Goal: Task Accomplishment & Management: Manage account settings

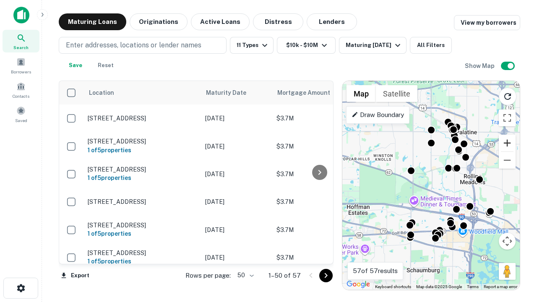
click at [507, 143] on button "Zoom in" at bounding box center [506, 143] width 17 height 17
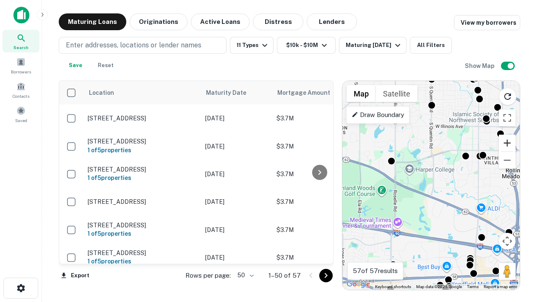
click at [507, 143] on button "Zoom in" at bounding box center [506, 143] width 17 height 17
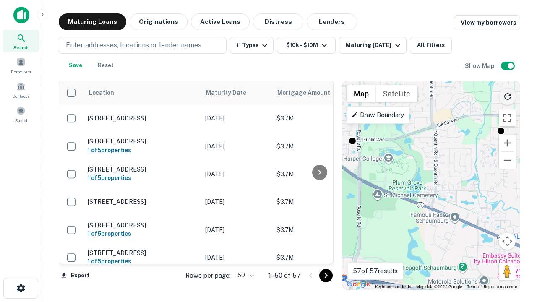
click at [507, 95] on icon "Reload search area" at bounding box center [507, 96] width 10 height 10
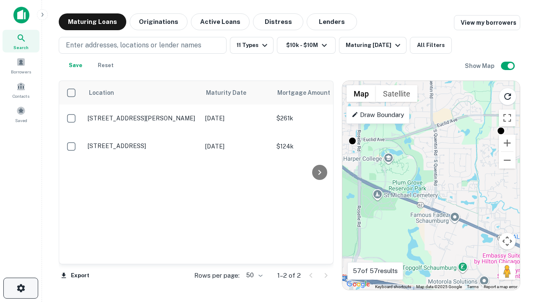
click at [21, 288] on icon "button" at bounding box center [21, 288] width 10 height 10
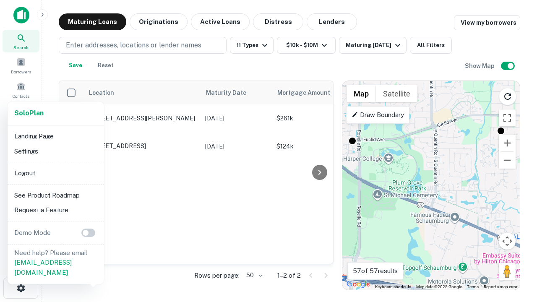
click at [55, 173] on li "Logout" at bounding box center [56, 173] width 90 height 15
